Goal: Find specific page/section: Find specific page/section

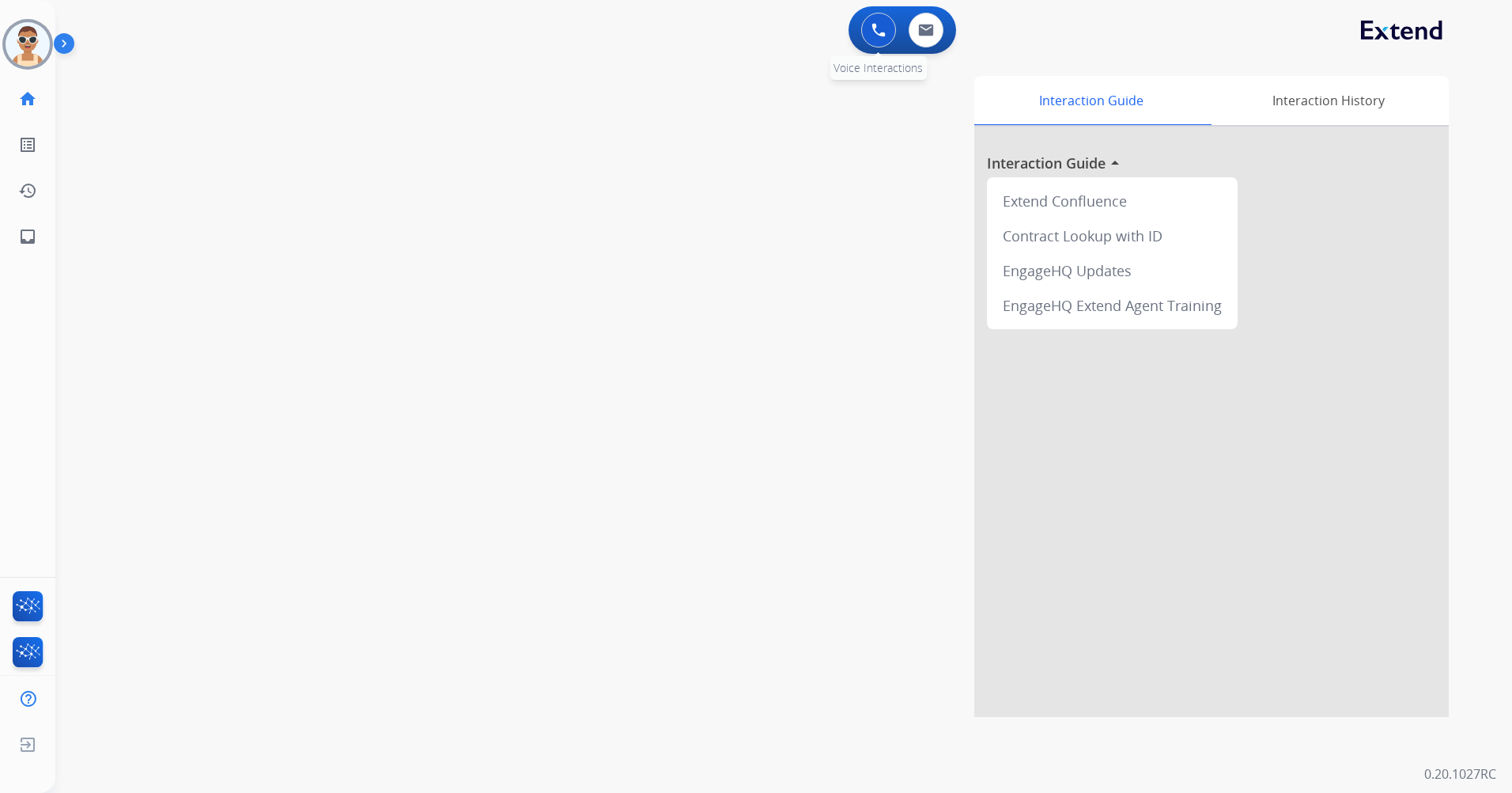
click at [870, 14] on button at bounding box center [879, 30] width 35 height 35
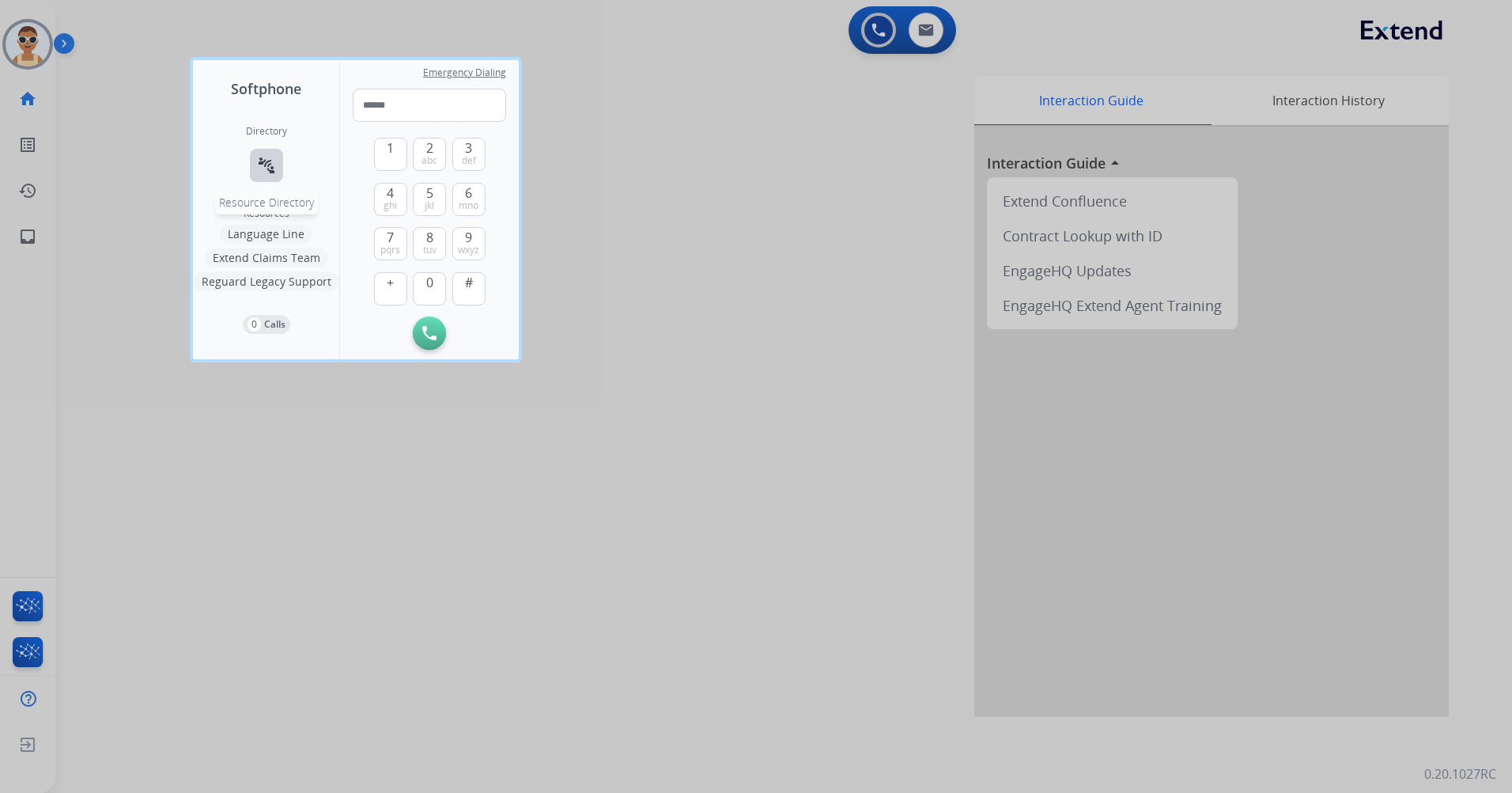
click at [262, 164] on mat-icon "connect_without_contact" at bounding box center [266, 165] width 19 height 19
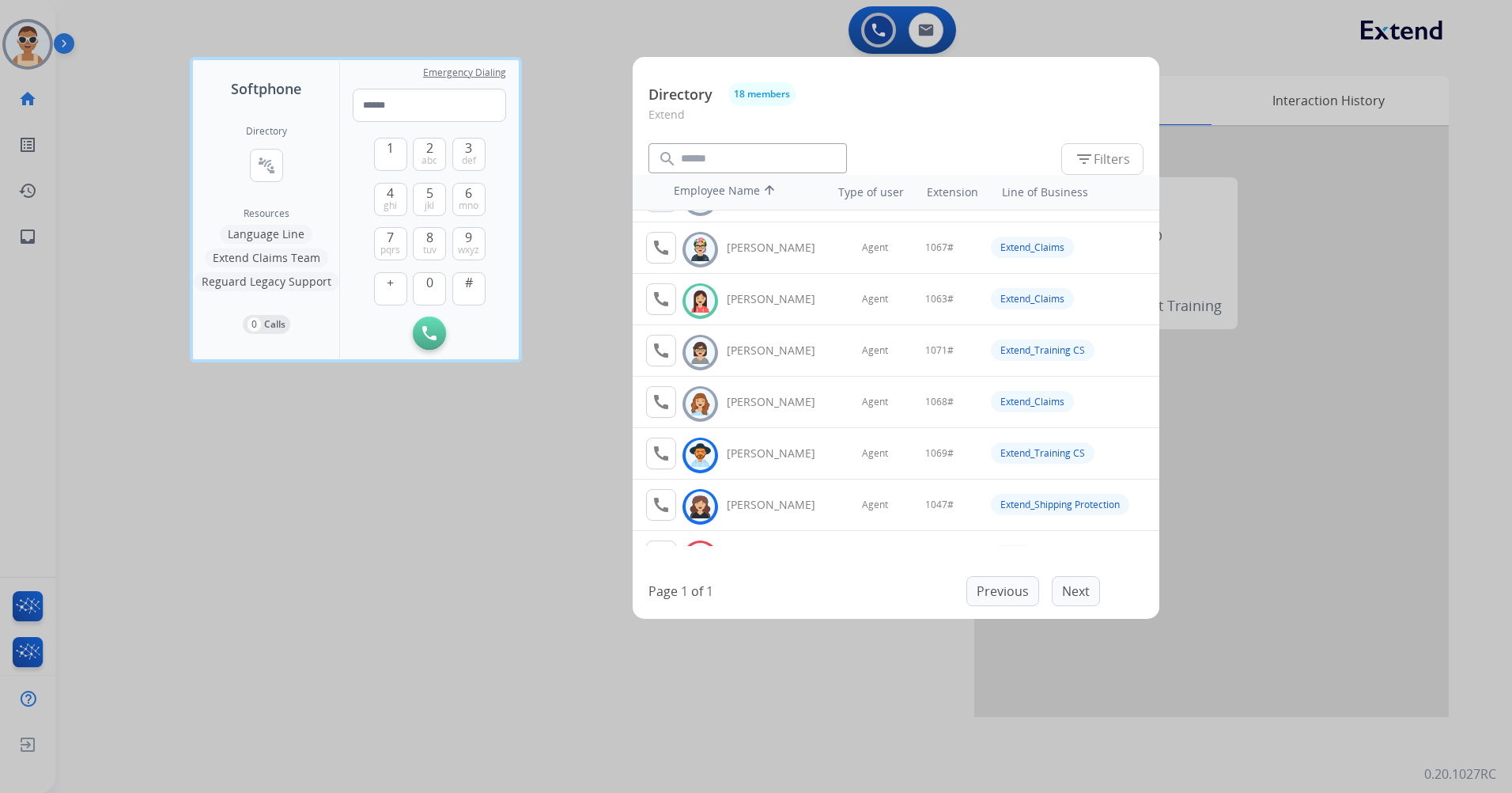
scroll to position [603, 0]
drag, startPoint x: 406, startPoint y: 505, endPoint x: 408, endPoint y: 496, distance: 9.2
click at [408, 505] on div at bounding box center [756, 396] width 1512 height 793
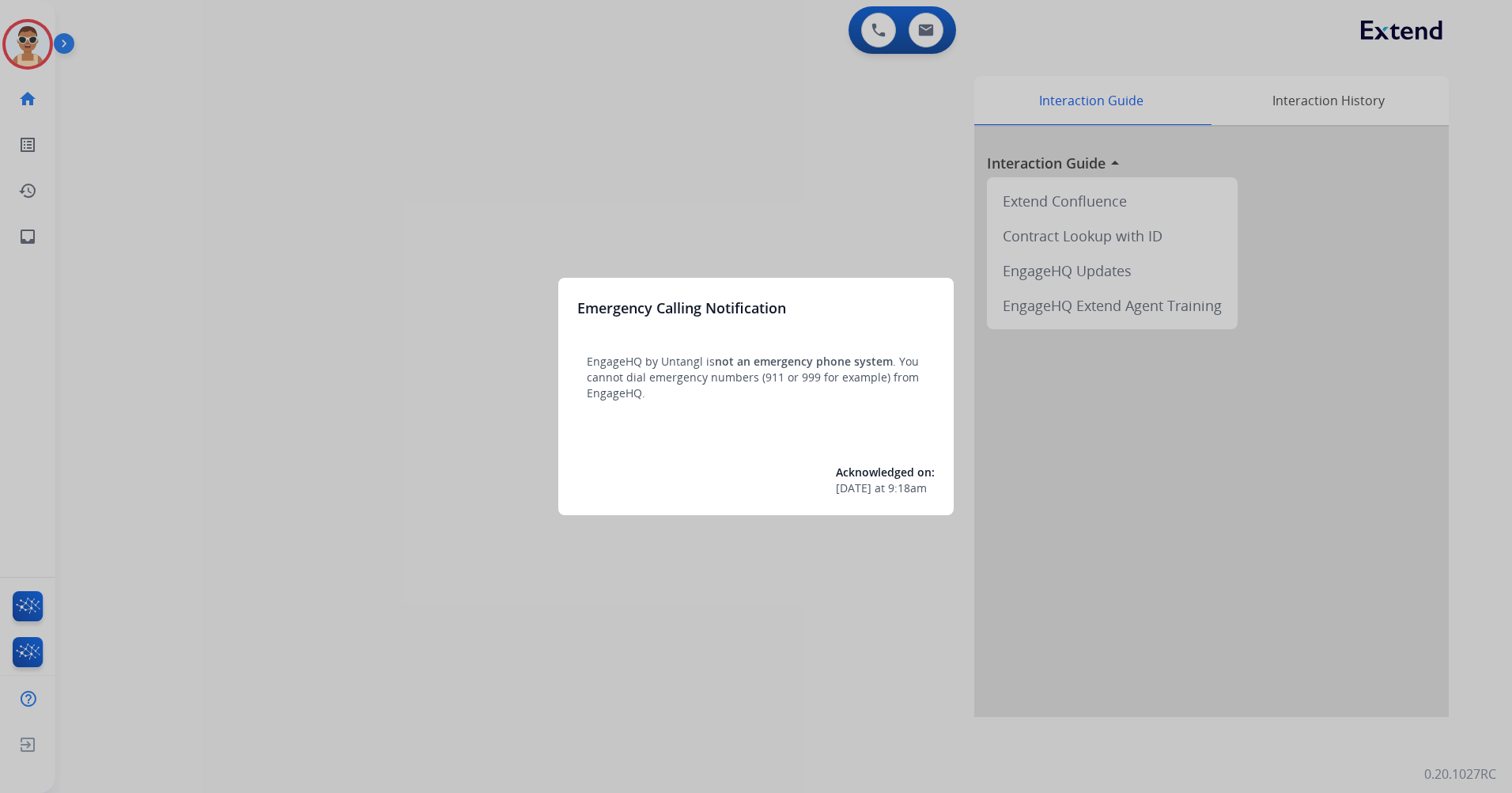
click at [617, 177] on div at bounding box center [756, 396] width 1512 height 793
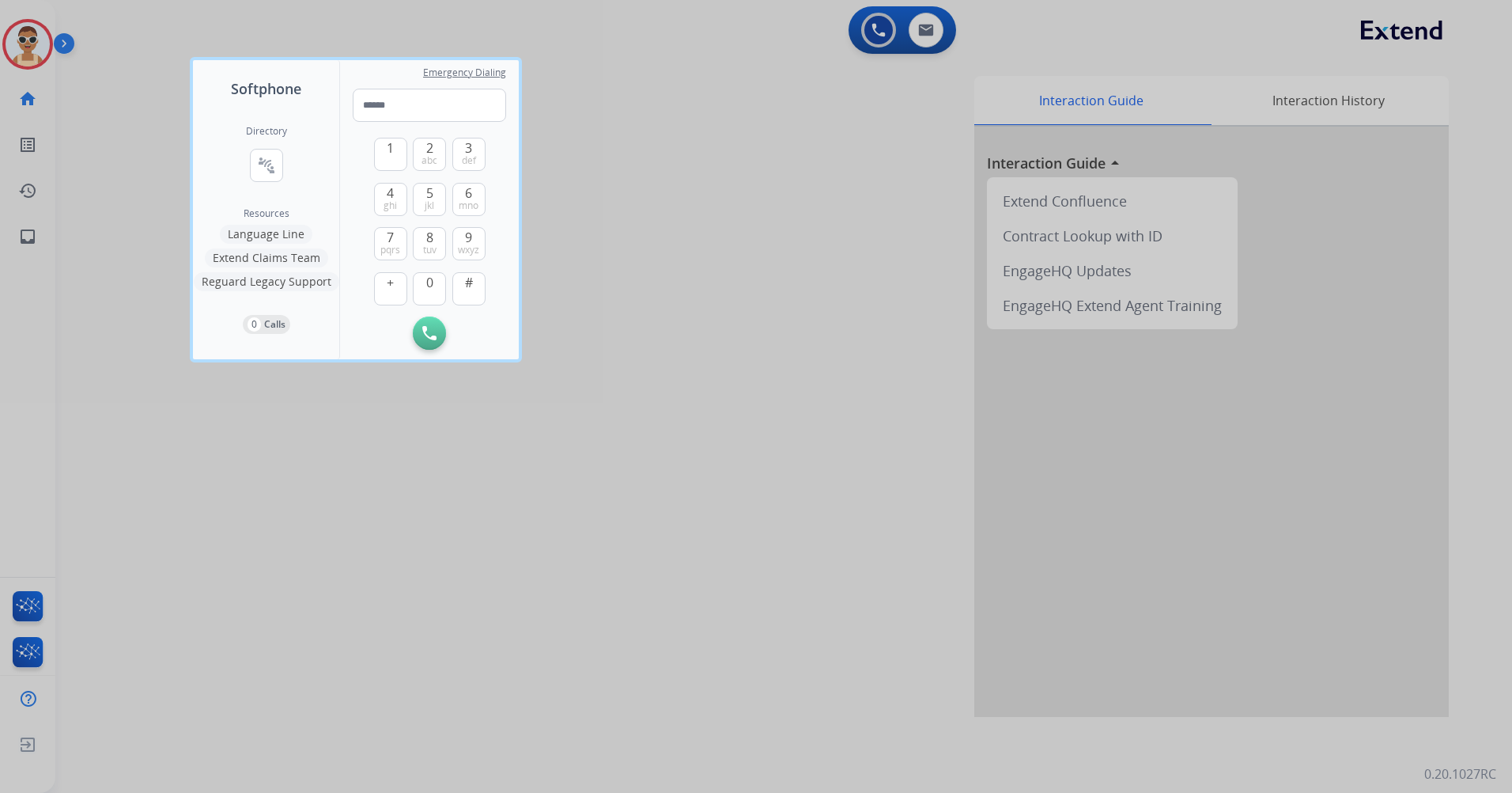
drag, startPoint x: 569, startPoint y: 513, endPoint x: 362, endPoint y: 419, distance: 227.3
click at [568, 513] on div at bounding box center [756, 396] width 1512 height 793
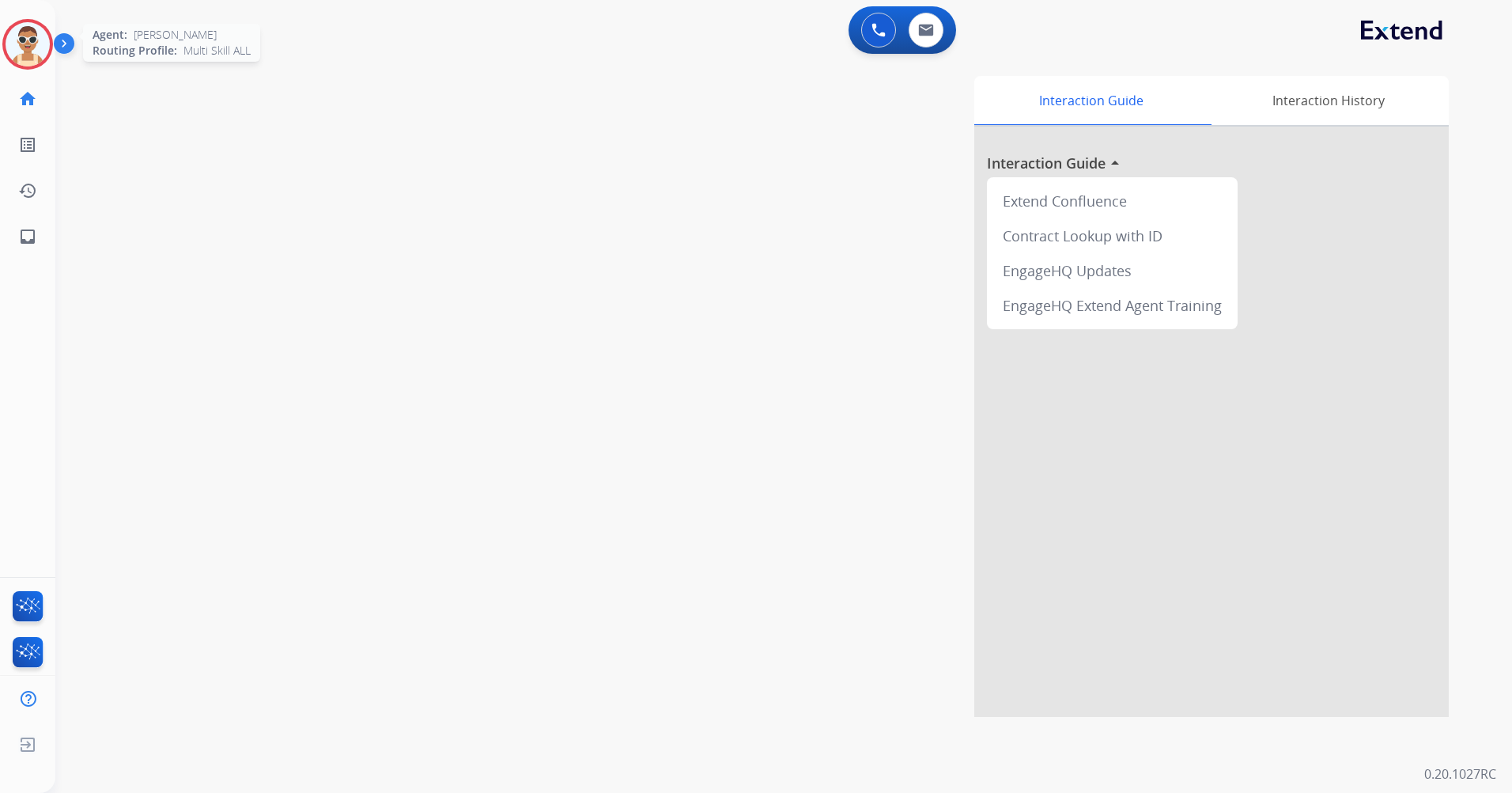
click at [11, 37] on img at bounding box center [28, 45] width 45 height 45
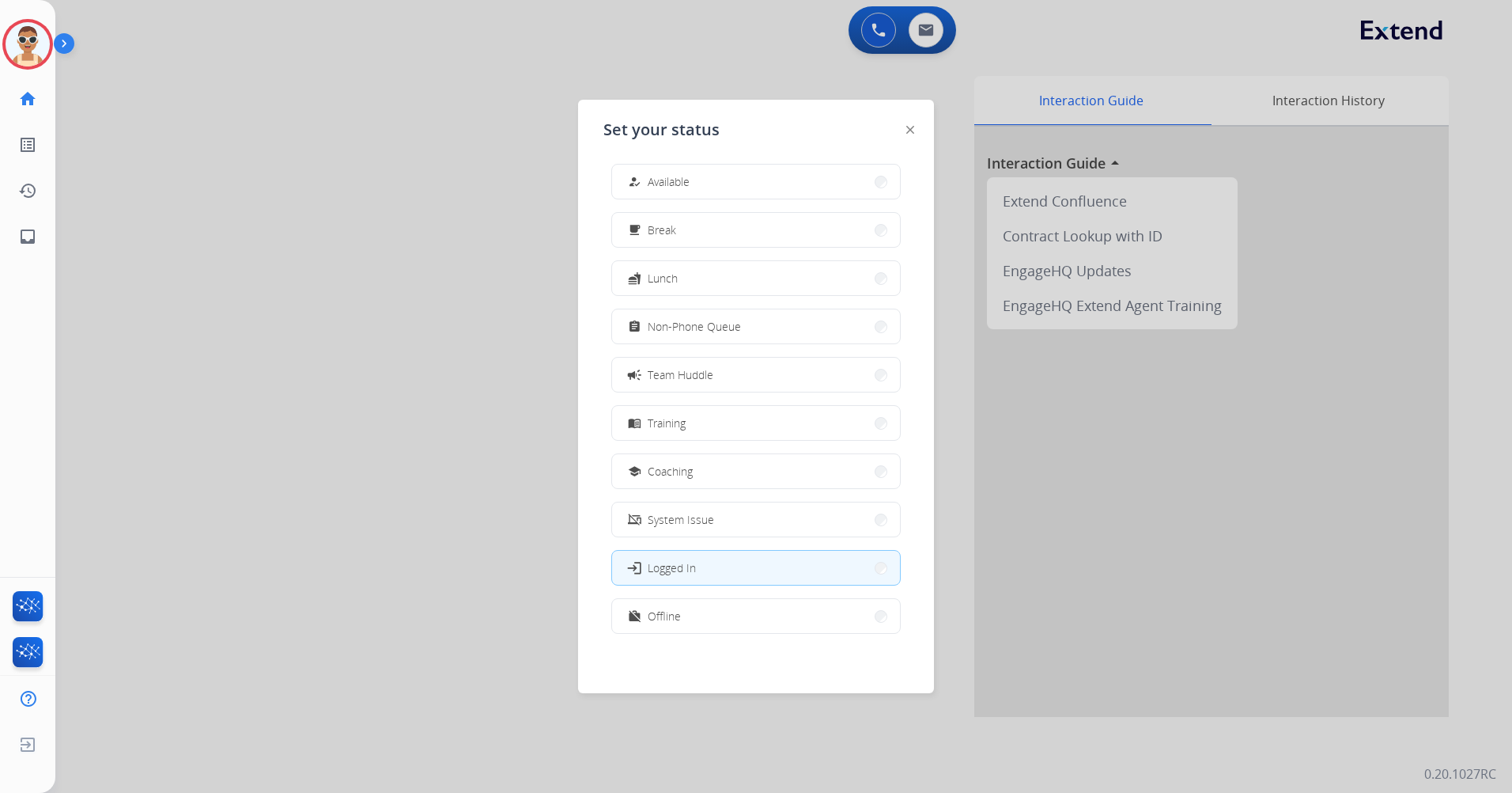
scroll to position [4, 0]
click at [699, 617] on button "work_off Offline" at bounding box center [756, 615] width 288 height 34
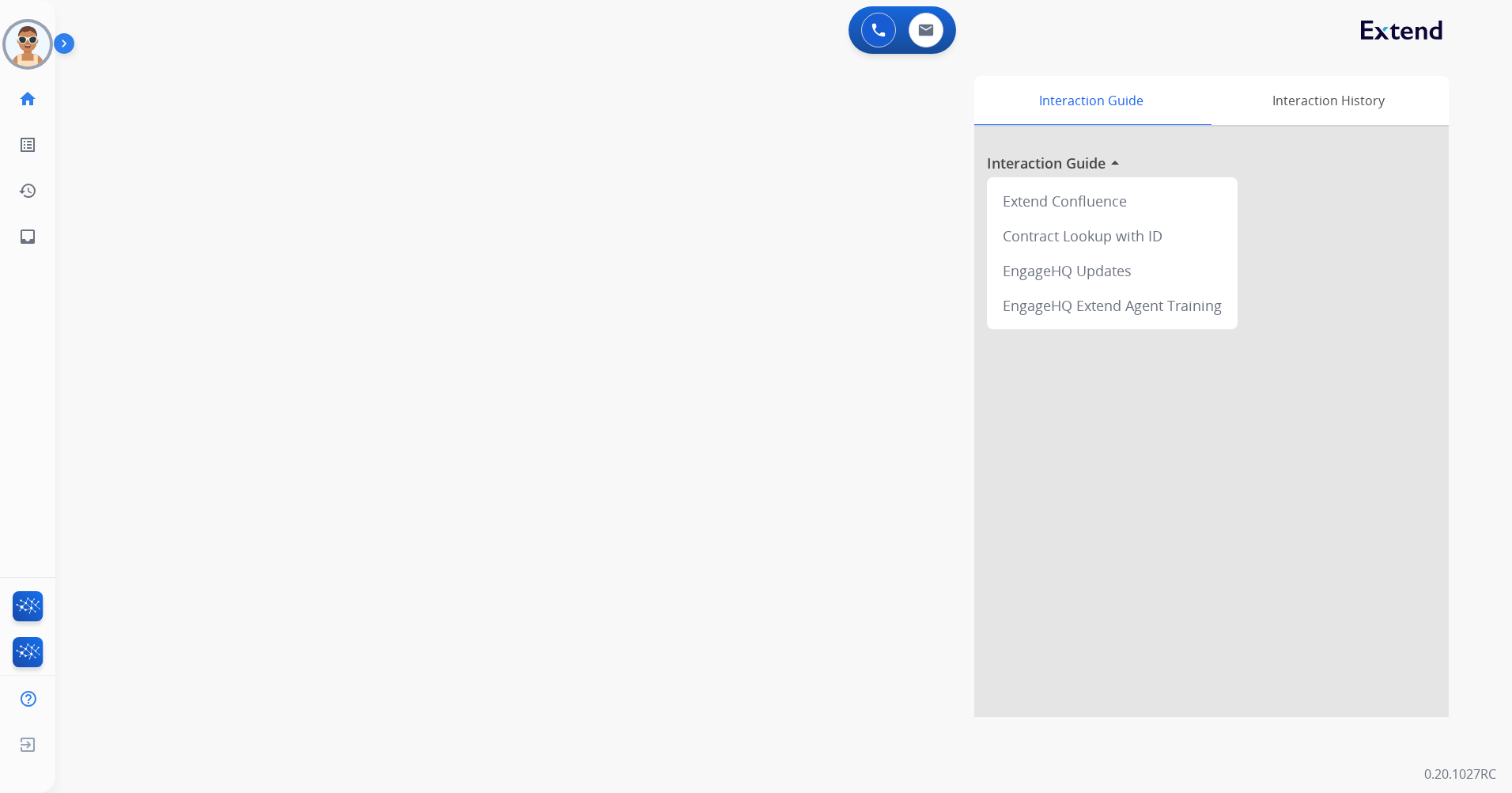
click at [565, 277] on div "Interaction Guide Interaction History Interaction Guide arrow_drop_up Extend Co…" at bounding box center [985, 396] width 926 height 641
click at [924, 34] on img at bounding box center [926, 30] width 16 height 13
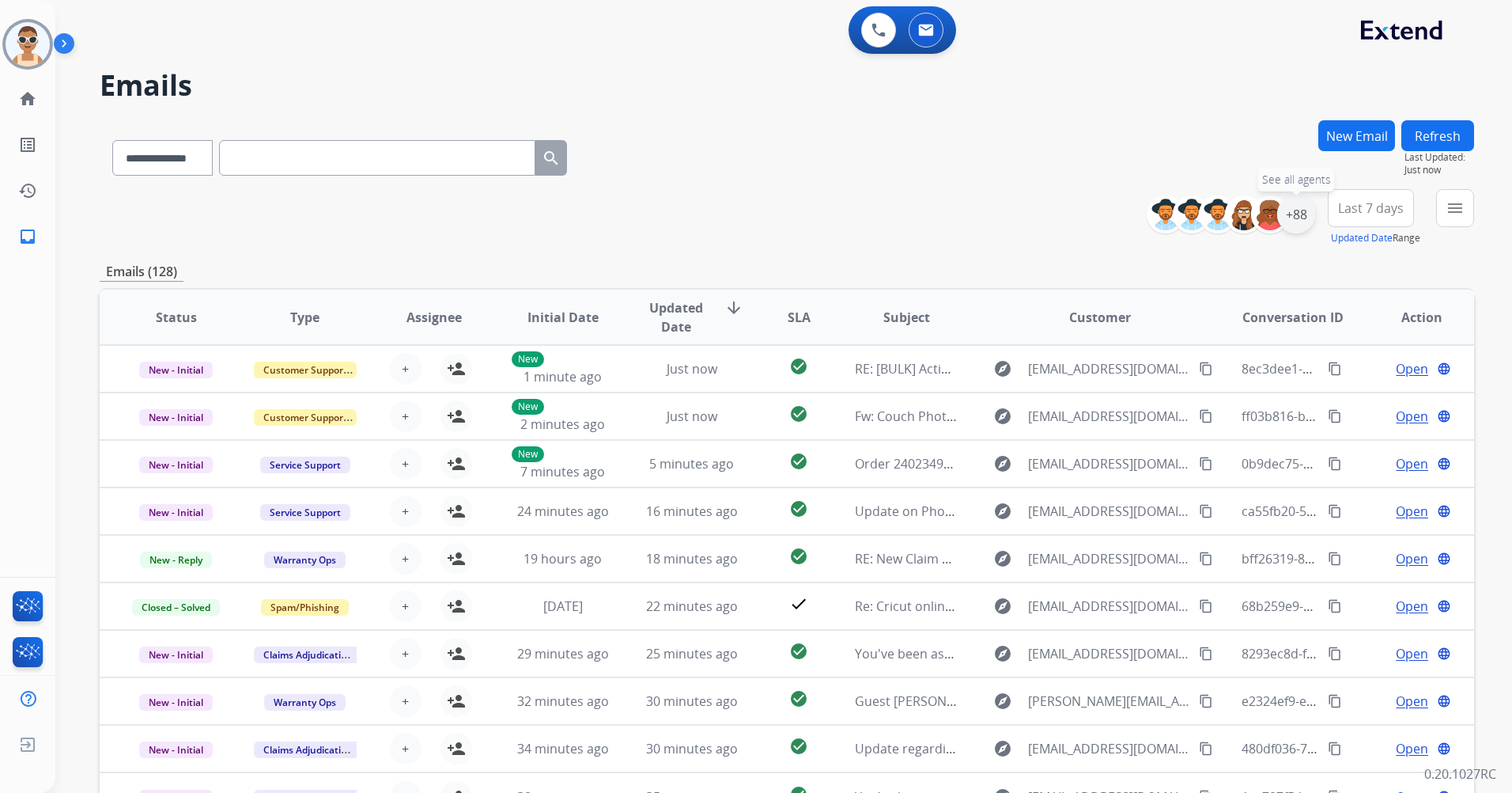
click at [1308, 206] on div "+88" at bounding box center [1296, 214] width 38 height 38
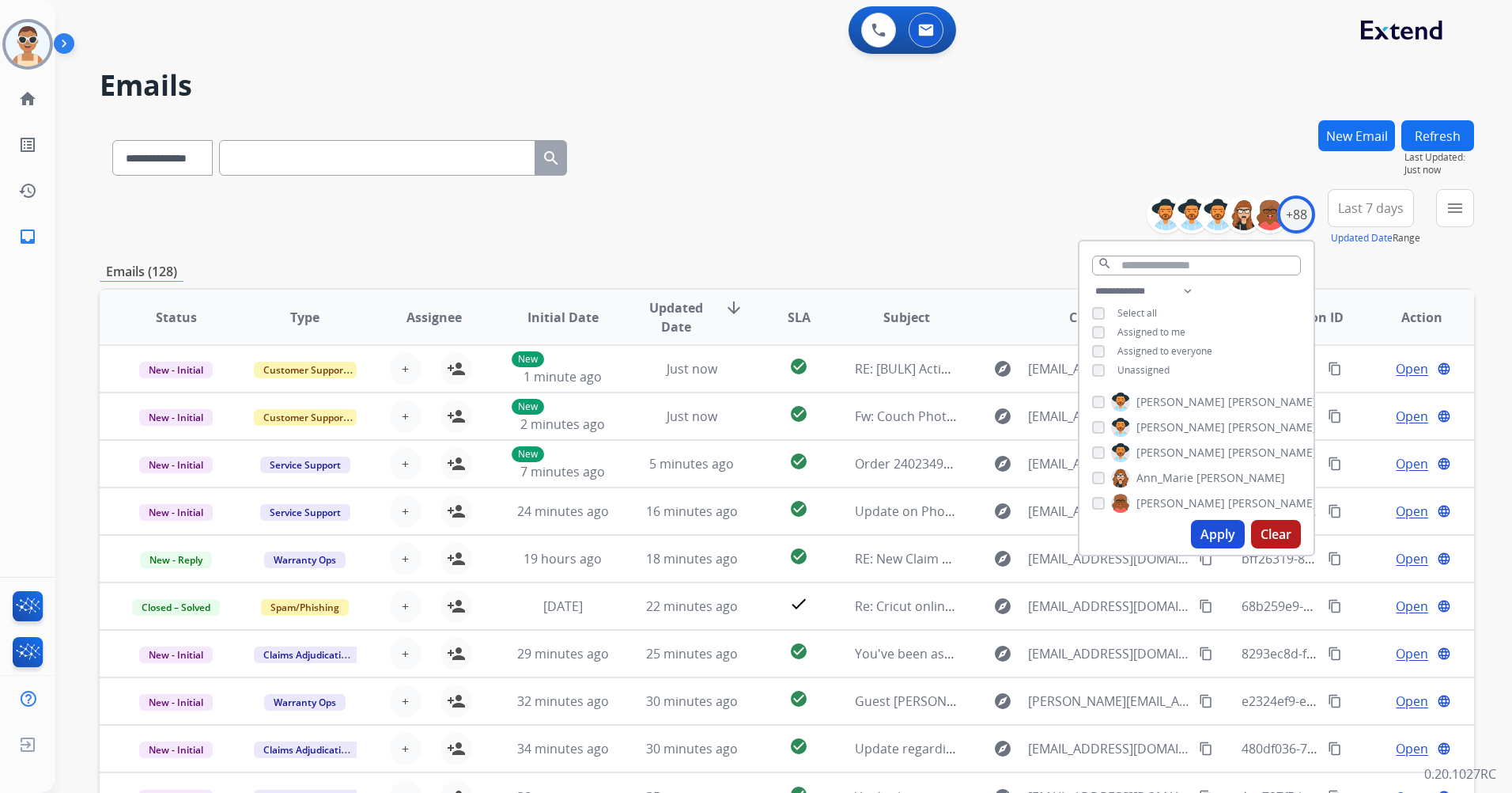
click at [1153, 369] on span "Unassigned" at bounding box center [1143, 370] width 52 height 13
click at [1152, 329] on span "Assigned to me" at bounding box center [1151, 331] width 68 height 13
click at [1190, 349] on span "Assigned to everyone" at bounding box center [1165, 351] width 95 height 13
click at [1221, 529] on button "Apply" at bounding box center [1218, 534] width 54 height 29
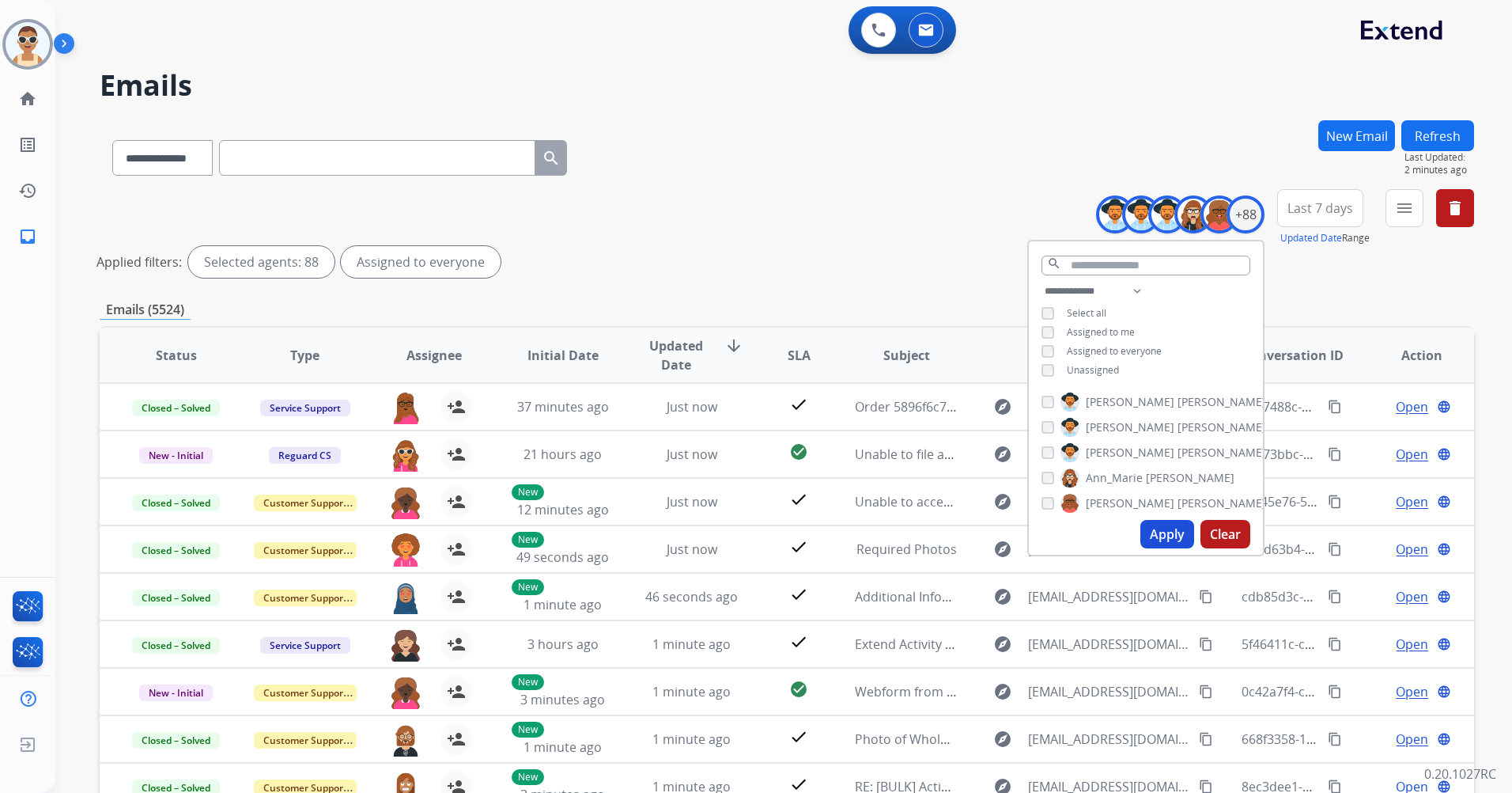
click at [1167, 535] on button "Apply" at bounding box center [1168, 534] width 54 height 29
click at [1132, 295] on select "**********" at bounding box center [1096, 291] width 109 height 19
select select "**********"
click at [1041, 282] on select "**********" at bounding box center [1096, 291] width 109 height 19
click at [1168, 535] on button "Apply" at bounding box center [1168, 534] width 54 height 29
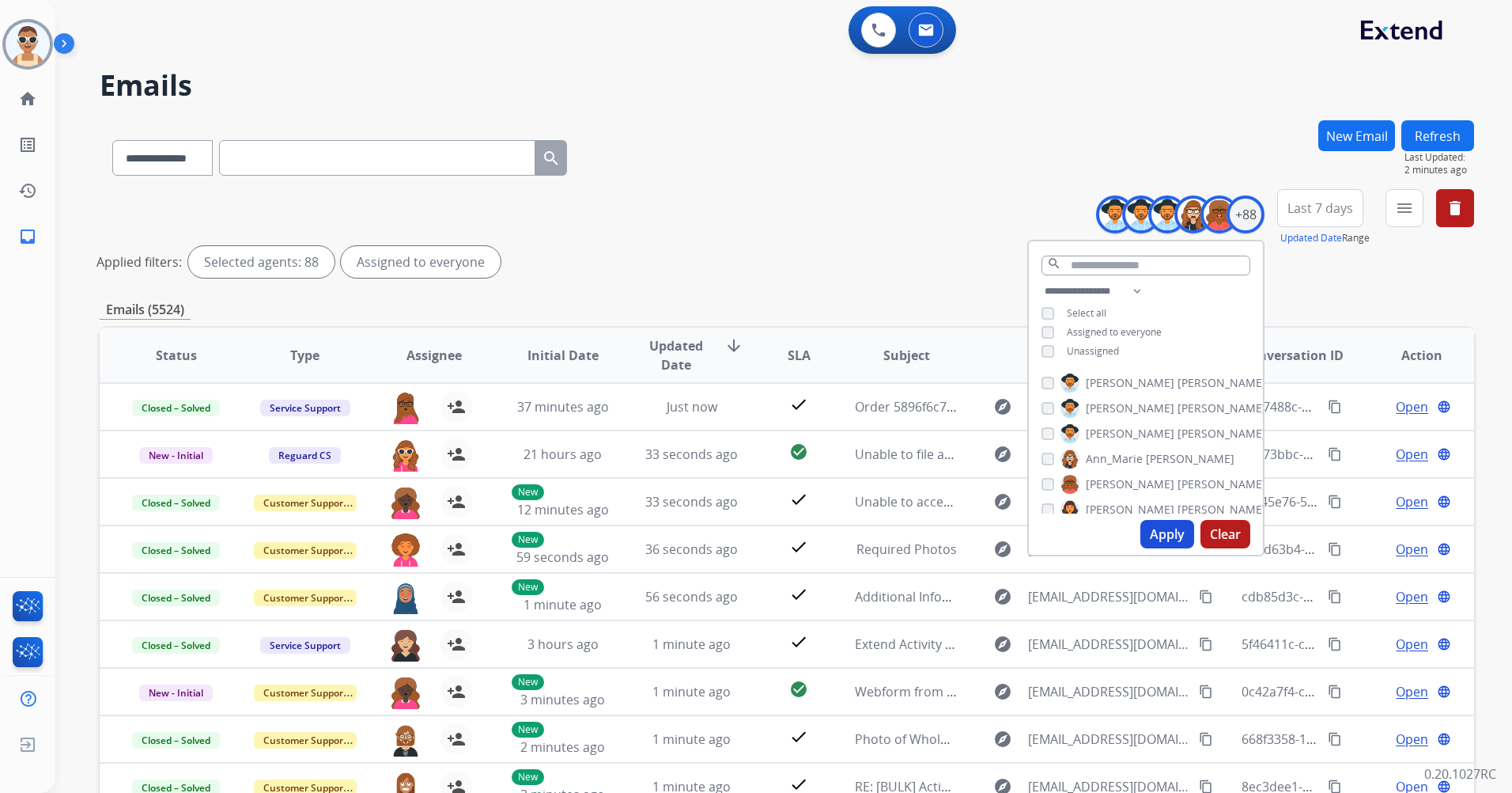
drag, startPoint x: 1170, startPoint y: 524, endPoint x: 1168, endPoint y: 515, distance: 9.2
click at [1169, 524] on button "Apply" at bounding box center [1168, 534] width 54 height 29
click at [1159, 539] on button "Apply" at bounding box center [1168, 534] width 54 height 29
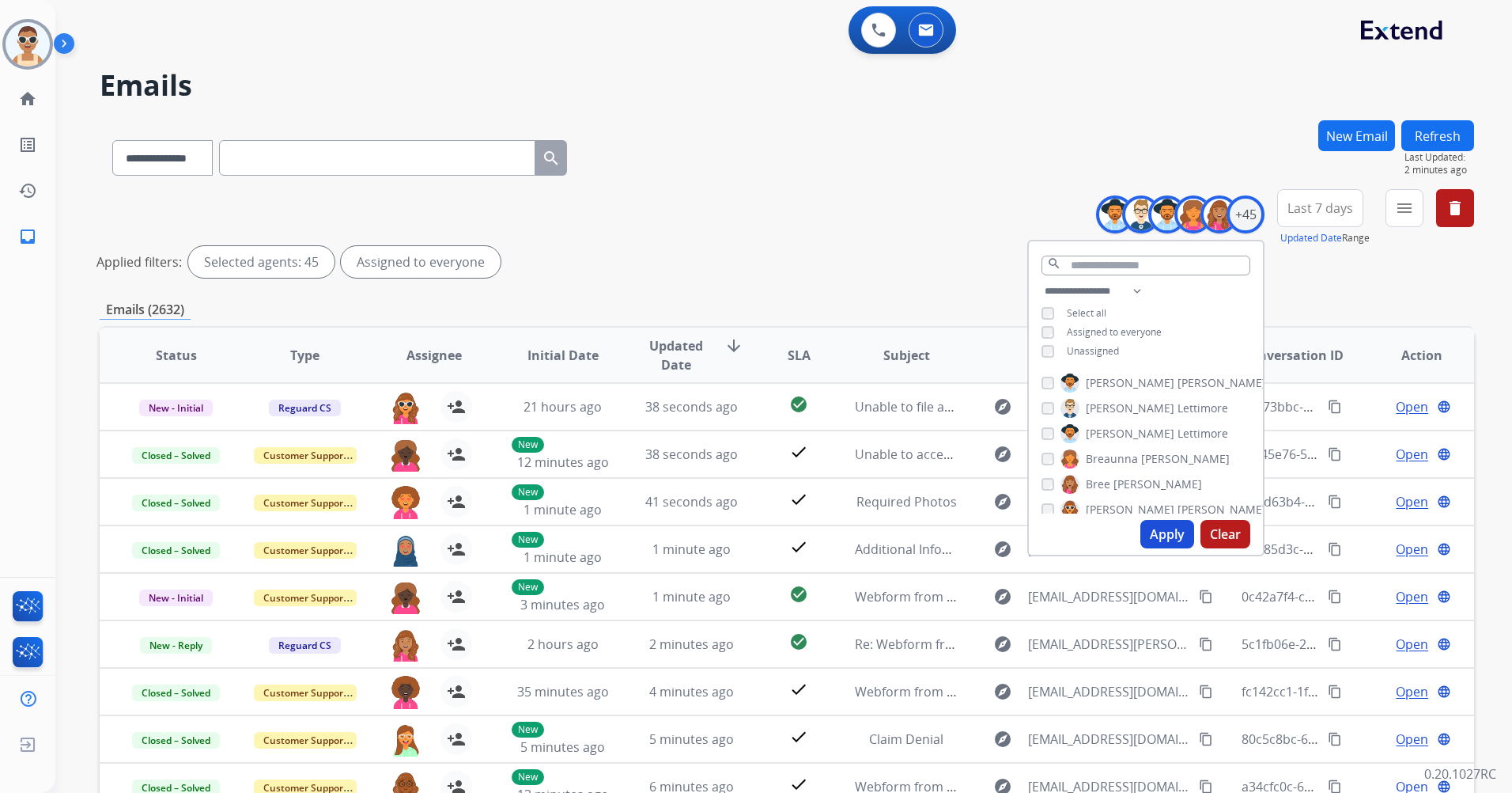
click at [1299, 211] on span "Last 7 days" at bounding box center [1320, 208] width 65 height 6
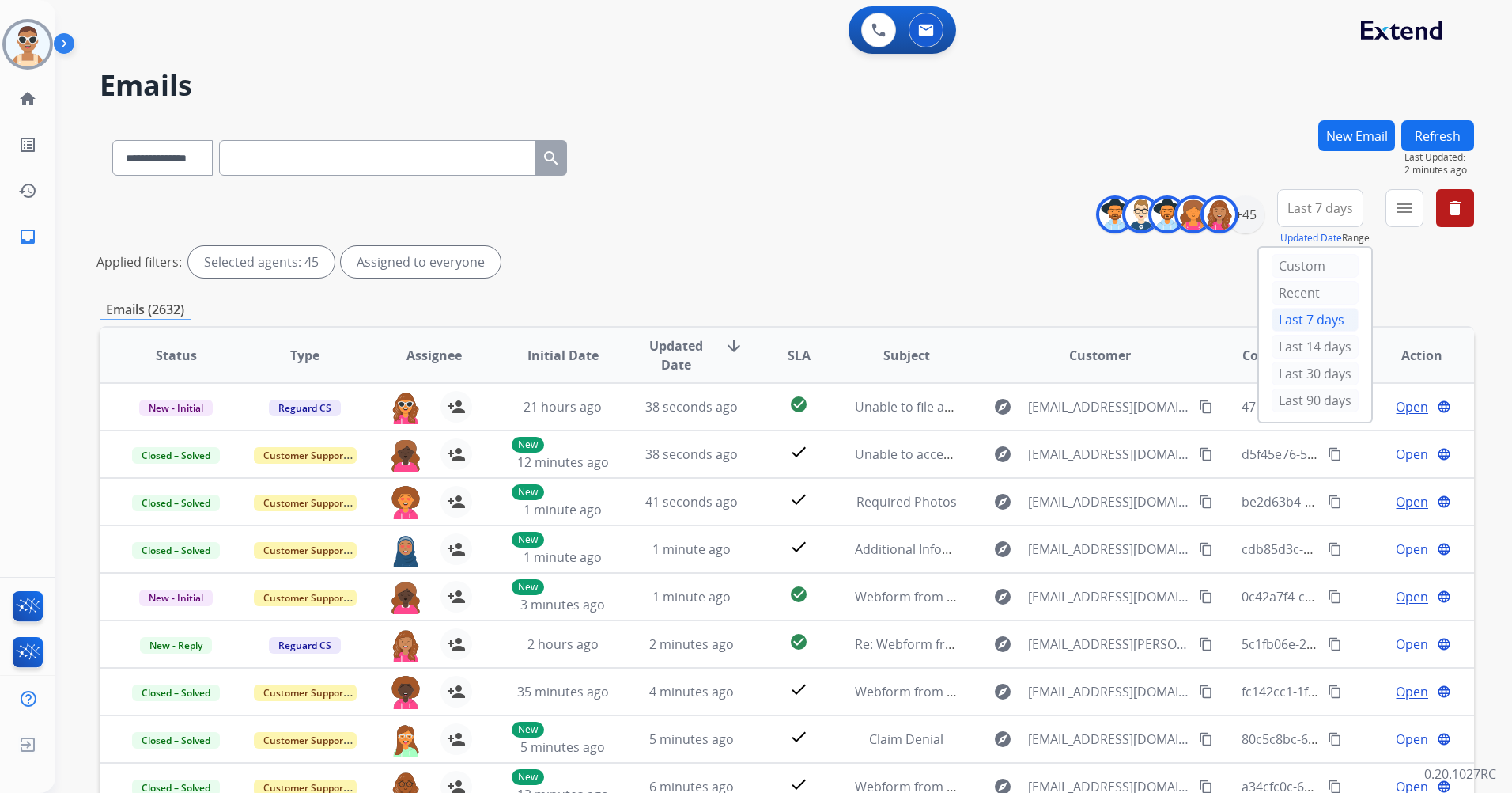
drag, startPoint x: 1299, startPoint y: 397, endPoint x: 1277, endPoint y: 379, distance: 28.4
click at [1299, 398] on div "Last 90 days" at bounding box center [1314, 400] width 87 height 24
click at [1401, 217] on button "menu Filters" at bounding box center [1405, 208] width 38 height 38
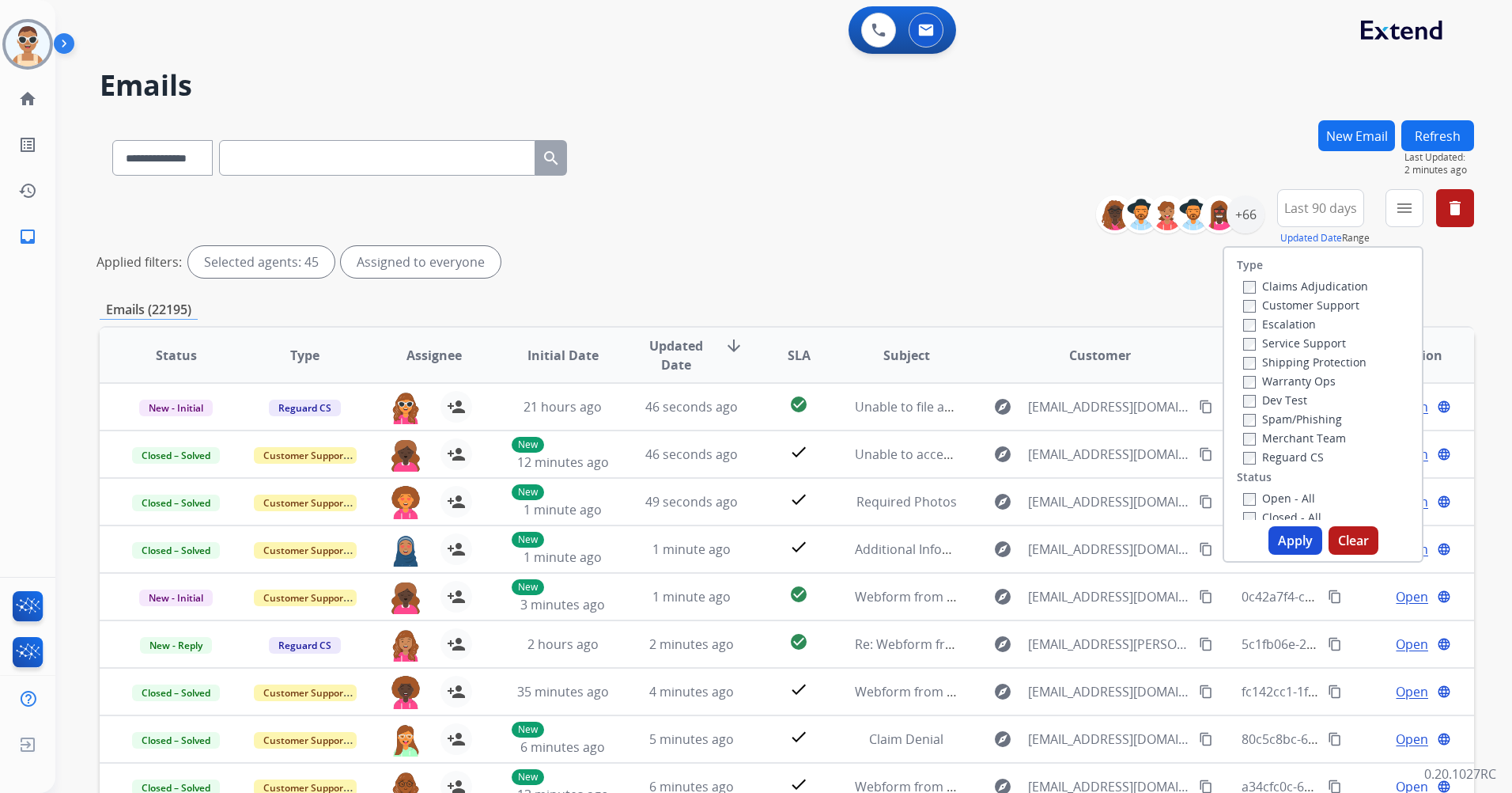
click at [1343, 300] on label "Customer Support" at bounding box center [1302, 304] width 116 height 15
click at [1338, 357] on label "Shipping Protection" at bounding box center [1305, 362] width 123 height 15
click at [1281, 461] on label "Reguard CS" at bounding box center [1284, 456] width 81 height 15
click at [1284, 494] on label "Open - All" at bounding box center [1279, 498] width 72 height 15
click at [1295, 547] on button "Apply" at bounding box center [1295, 541] width 54 height 29
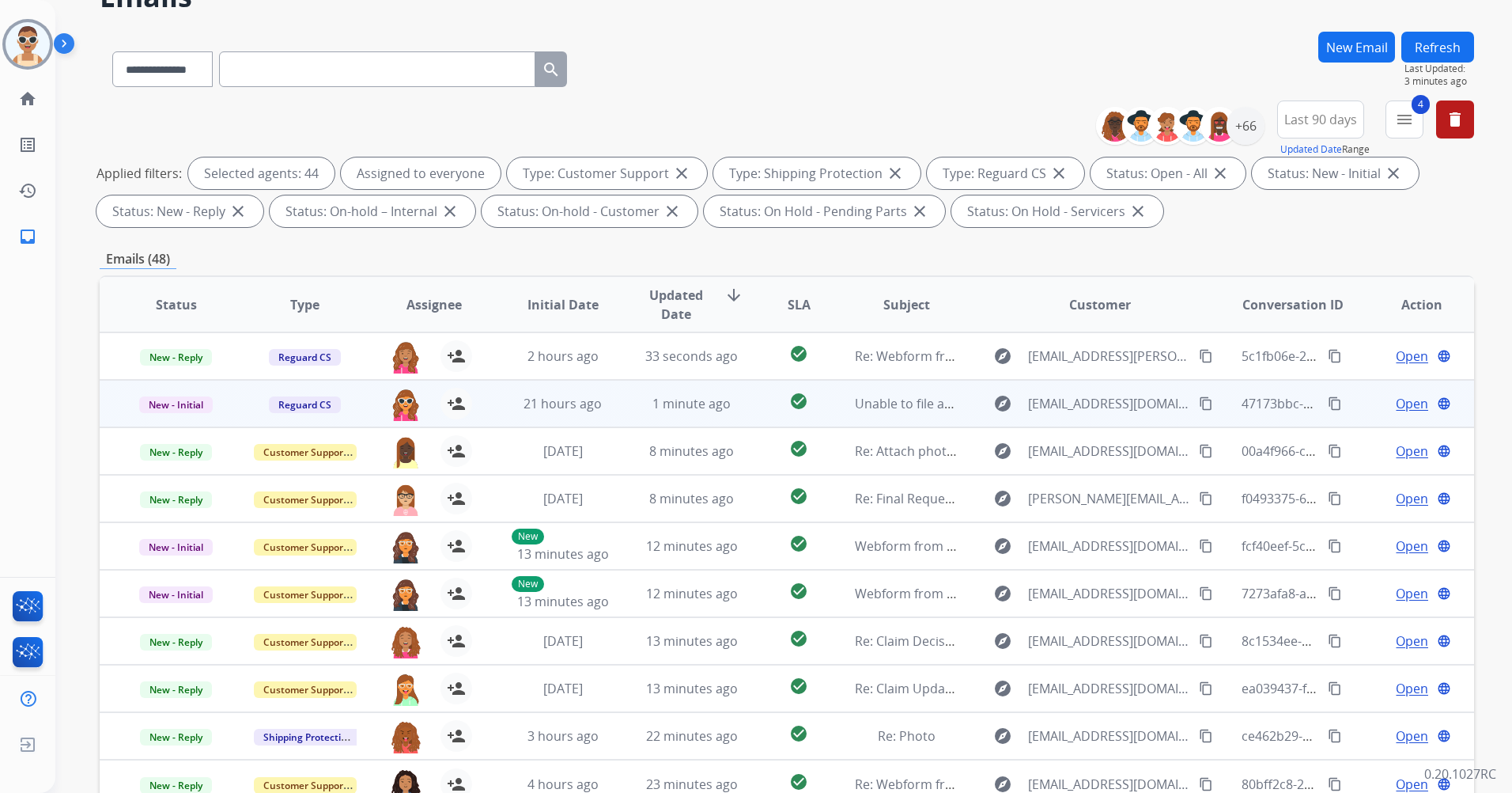
scroll to position [183, 0]
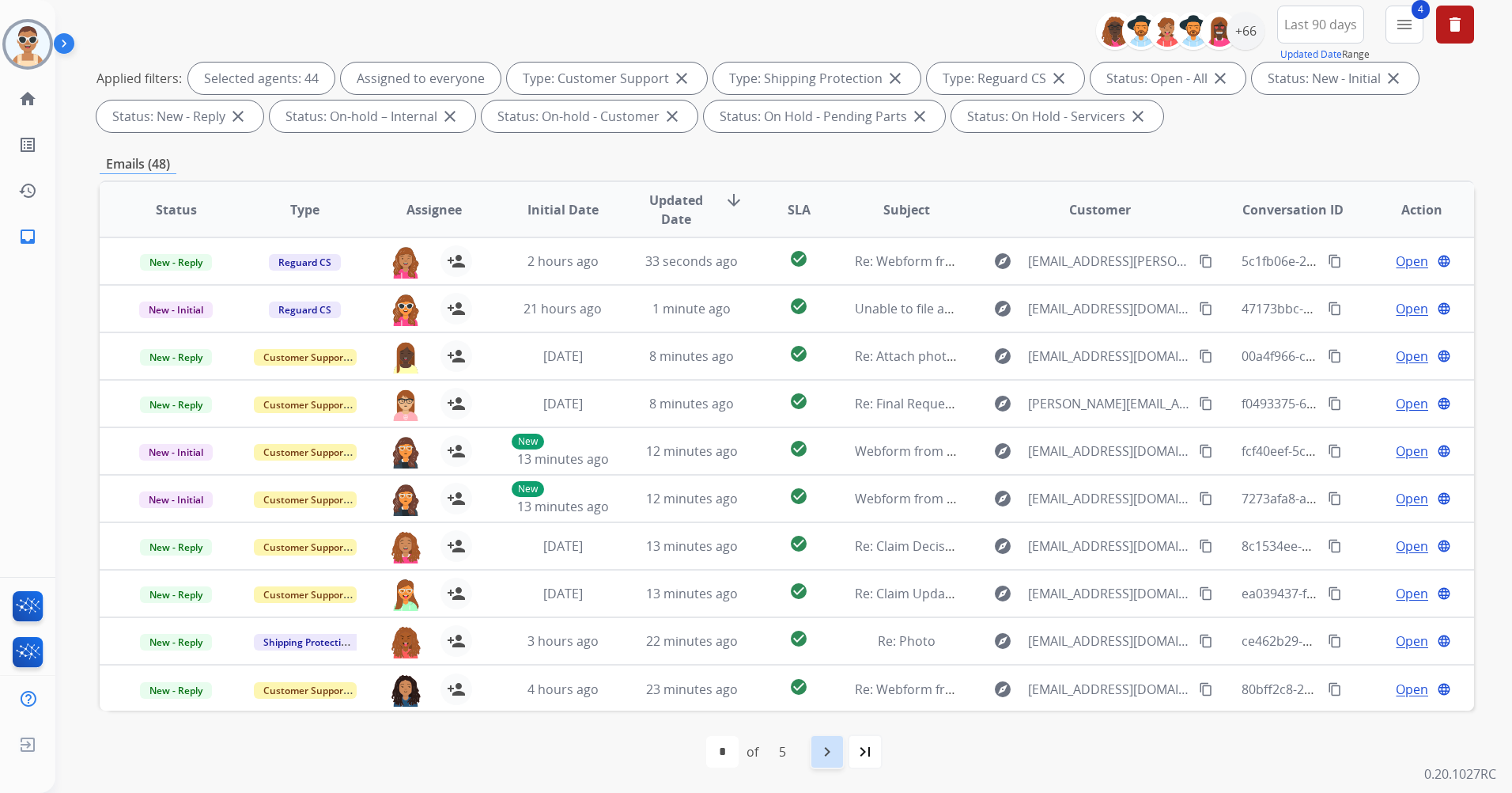
click at [813, 747] on div "navigate_next" at bounding box center [827, 751] width 35 height 35
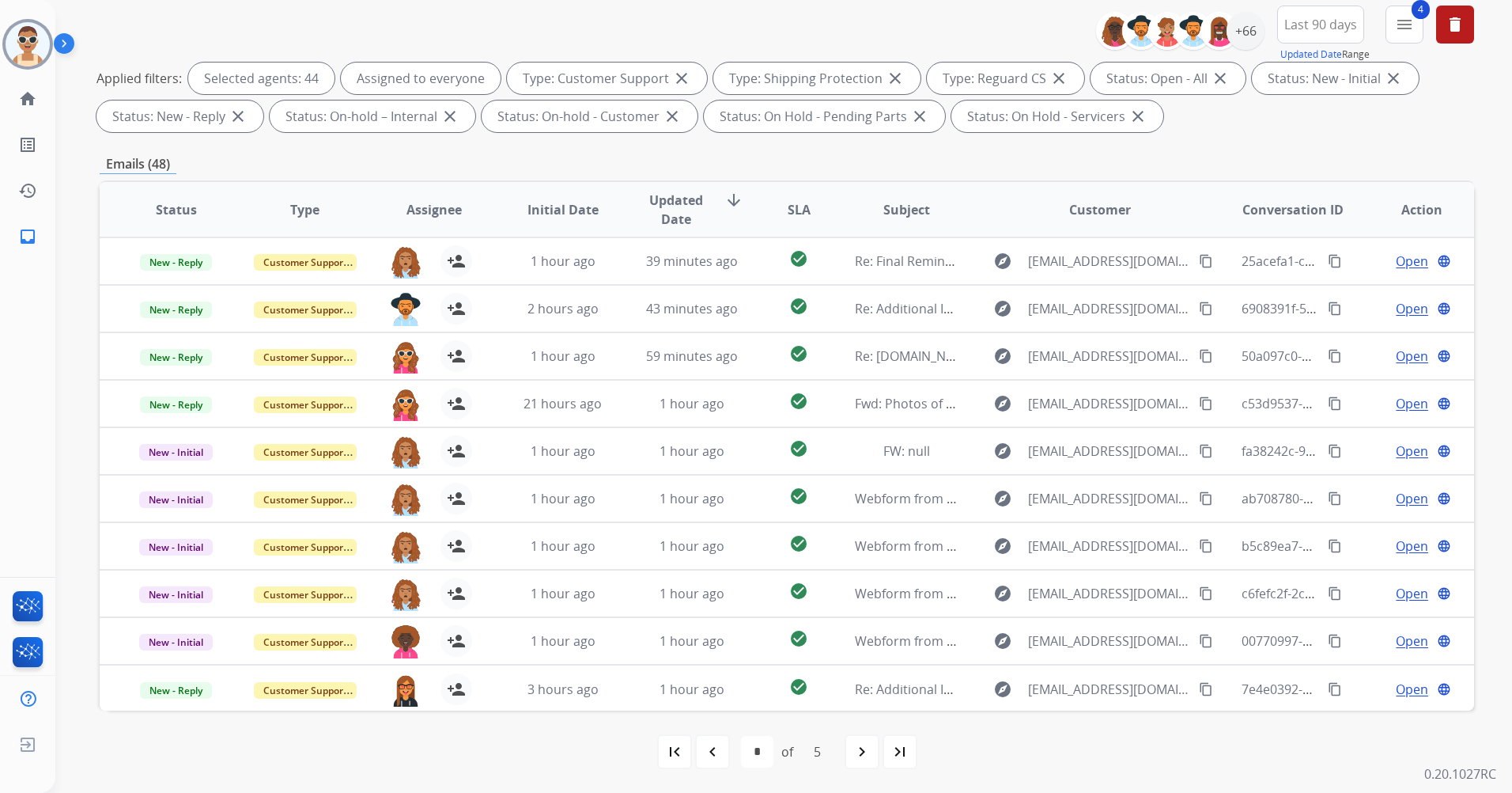
drag, startPoint x: 678, startPoint y: 749, endPoint x: 665, endPoint y: 732, distance: 21.4
click at [678, 749] on mat-icon "first_page" at bounding box center [674, 751] width 19 height 19
select select "*"
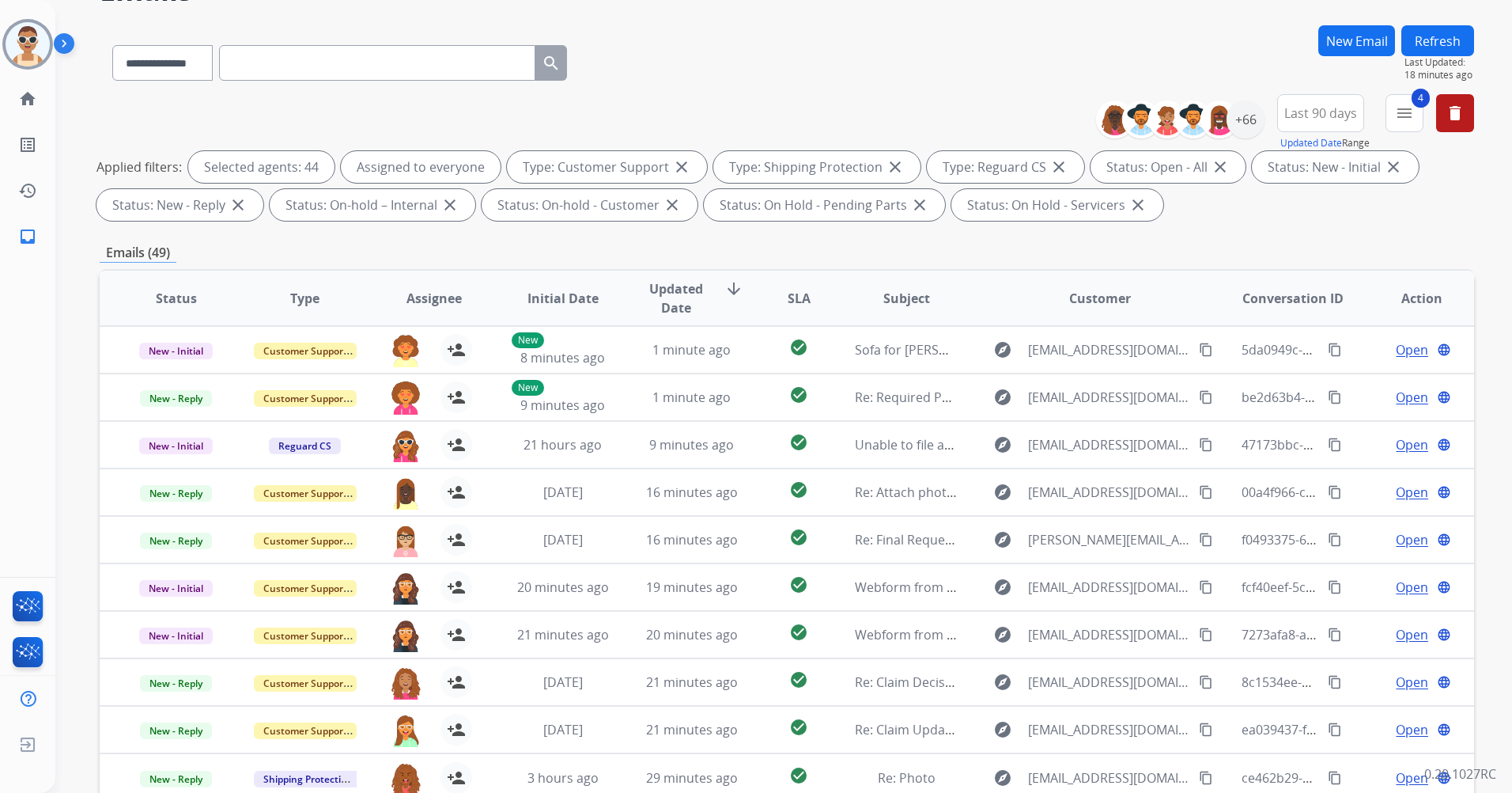
scroll to position [0, 0]
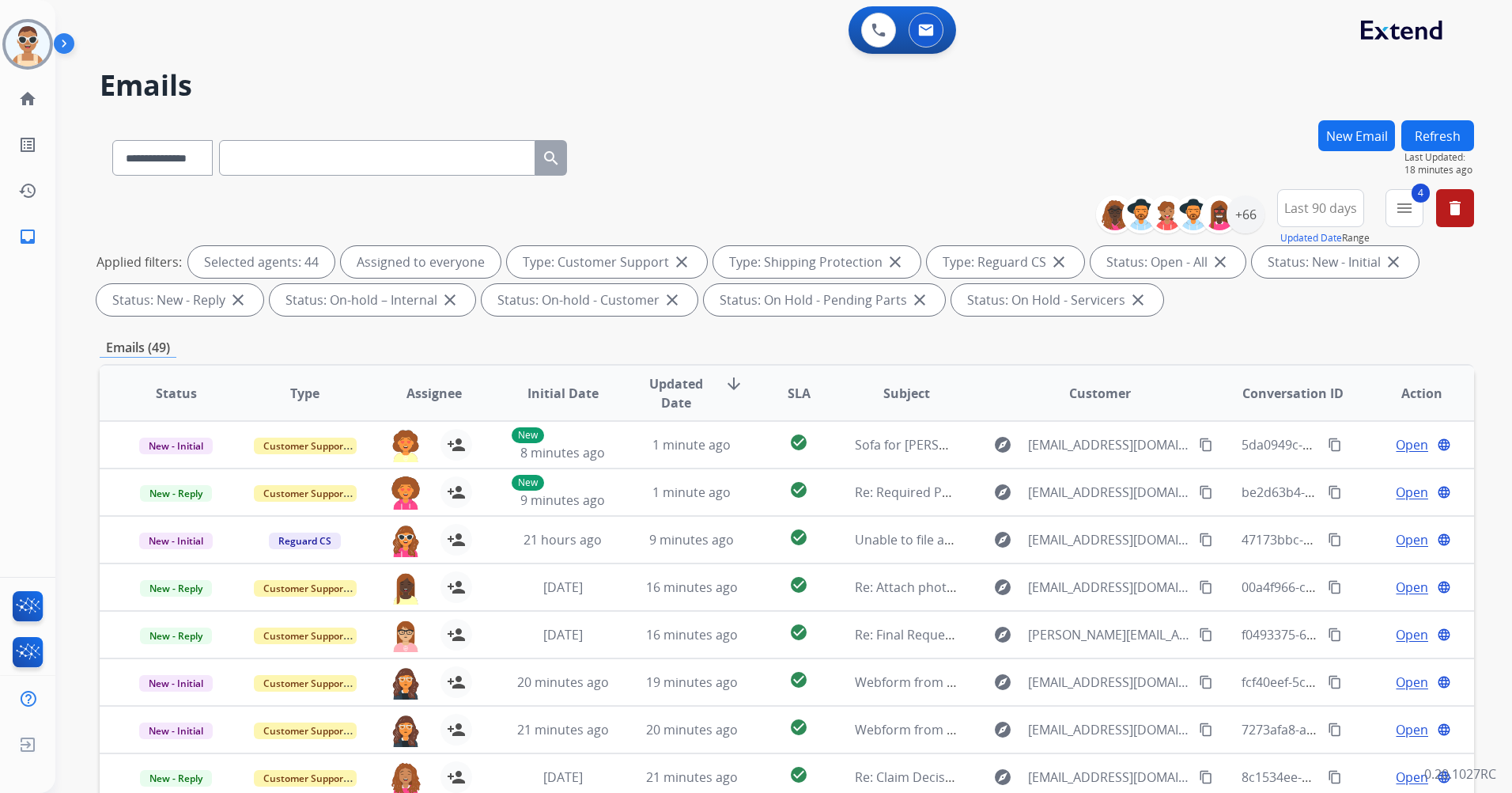
drag, startPoint x: 738, startPoint y: 154, endPoint x: 542, endPoint y: 45, distance: 224.3
click at [583, 68] on div "**********" at bounding box center [765, 454] width 1419 height 793
